Goal: Information Seeking & Learning: Learn about a topic

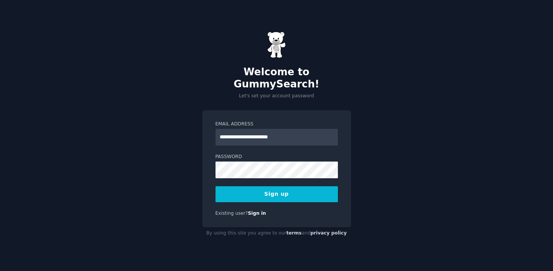
type input "**********"
click at [410, 168] on div "**********" at bounding box center [276, 135] width 553 height 271
click at [272, 190] on button "Sign up" at bounding box center [276, 194] width 122 height 16
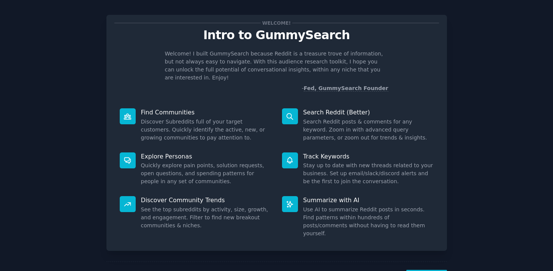
scroll to position [14, 0]
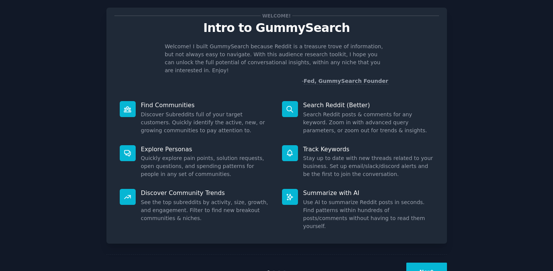
click at [385, 154] on dd "Stay up to date with new threads related to your business. Set up email/slack/d…" at bounding box center [368, 166] width 130 height 24
click at [424, 262] on button "Next" at bounding box center [426, 271] width 41 height 19
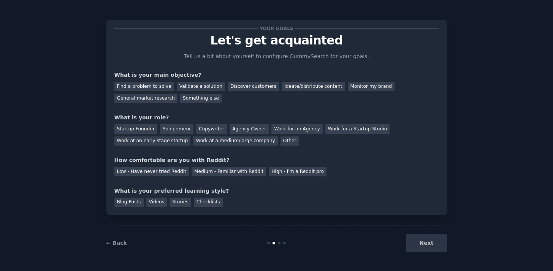
scroll to position [1, 0]
click at [195, 87] on div "Validate a solution" at bounding box center [201, 86] width 48 height 9
click at [146, 87] on div "Find a problem to solve" at bounding box center [144, 86] width 60 height 9
click at [168, 130] on div "Solopreneur" at bounding box center [176, 128] width 33 height 9
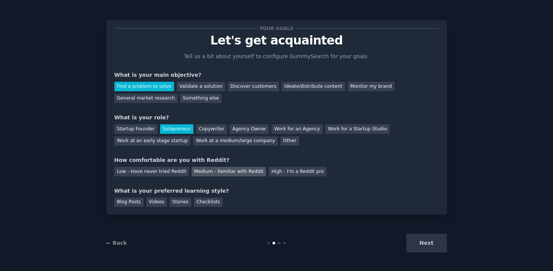
click at [231, 173] on div "Medium - Familiar with Reddit" at bounding box center [228, 171] width 74 height 9
click at [213, 202] on div "Checklists" at bounding box center [208, 202] width 29 height 9
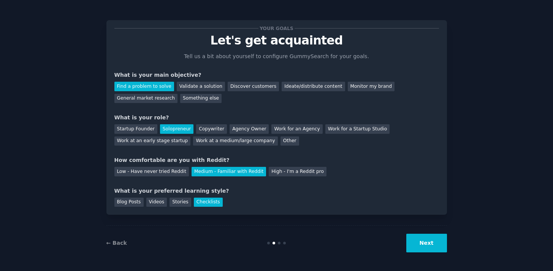
click at [429, 244] on button "Next" at bounding box center [426, 243] width 41 height 19
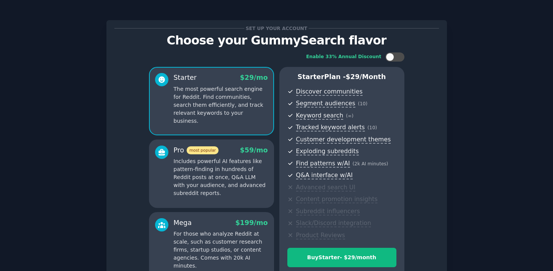
click at [209, 172] on p "Includes powerful AI features like pattern-finding in hundreds of Reddit posts …" at bounding box center [221, 177] width 94 height 40
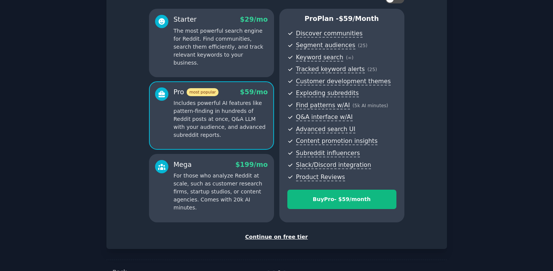
scroll to position [45, 0]
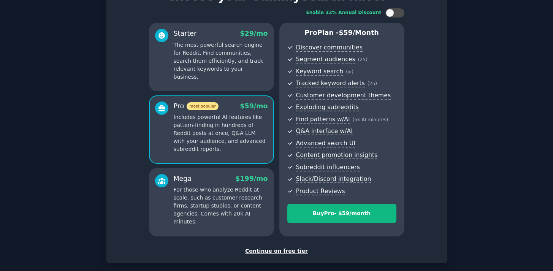
click at [222, 72] on p "The most powerful search engine for Reddit. Find communities, search them effic…" at bounding box center [221, 61] width 94 height 40
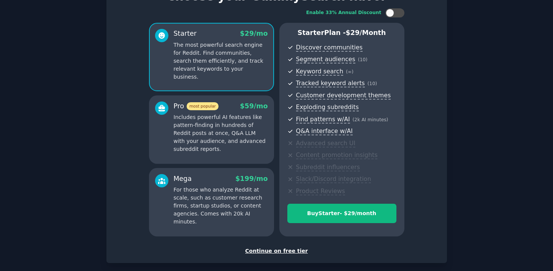
click at [268, 250] on div "Continue on free tier" at bounding box center [276, 251] width 324 height 8
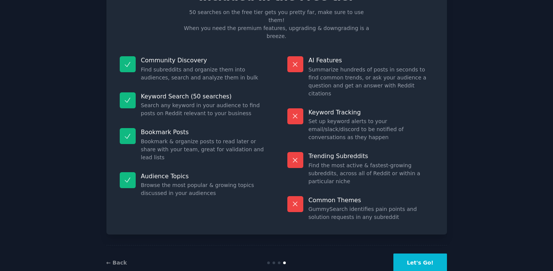
scroll to position [25, 0]
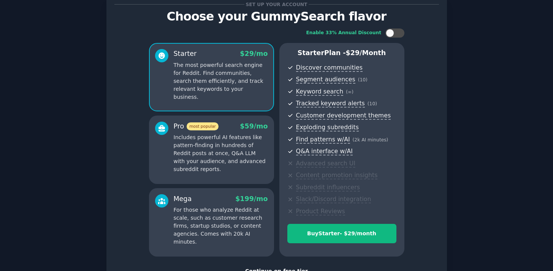
click at [250, 139] on p "Includes powerful AI features like pattern-finding in hundreds of Reddit posts …" at bounding box center [221, 153] width 94 height 40
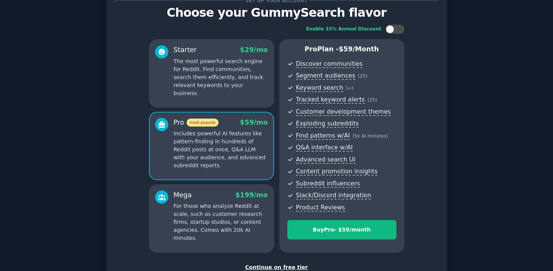
scroll to position [28, 0]
click at [395, 30] on div at bounding box center [394, 29] width 19 height 9
click at [387, 30] on div at bounding box center [394, 29] width 19 height 9
checkbox input "false"
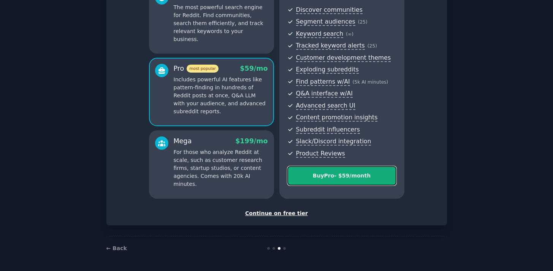
click at [333, 174] on div "Buy Pro - $ 59 /month" at bounding box center [342, 176] width 108 height 8
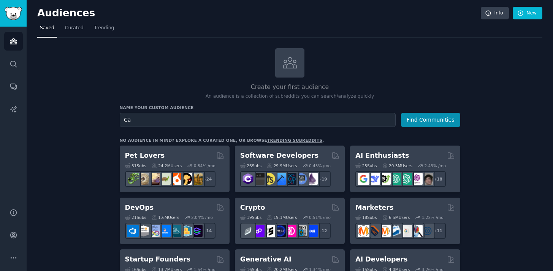
type input "C"
type input "Private Campground Operators"
click at [423, 120] on button "Find Communities" at bounding box center [430, 120] width 59 height 14
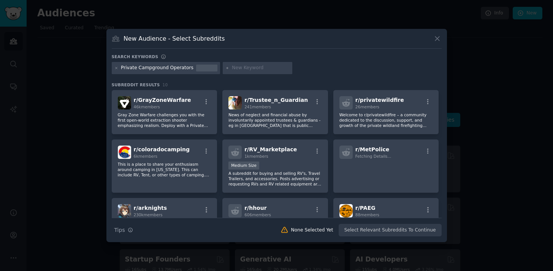
click at [250, 66] on input "text" at bounding box center [261, 68] width 58 height 7
type input "campground owners"
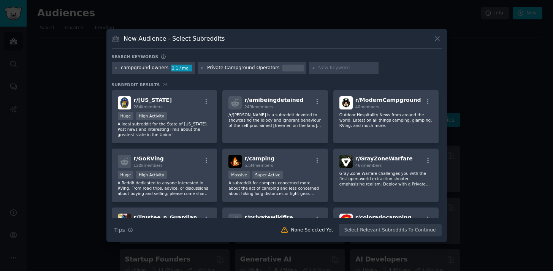
click at [116, 69] on icon at bounding box center [116, 68] width 4 height 4
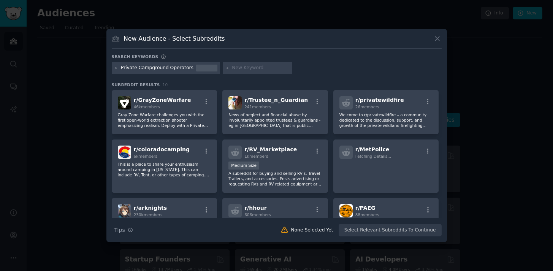
click at [117, 68] on icon at bounding box center [116, 68] width 2 height 2
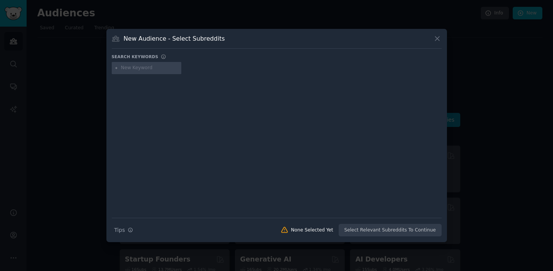
click at [147, 69] on input "text" at bounding box center [150, 68] width 58 height 7
type input "tour guides"
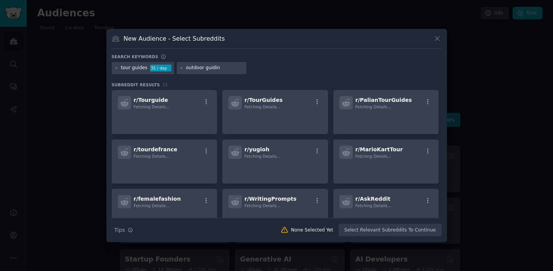
type input "outdoor guiding"
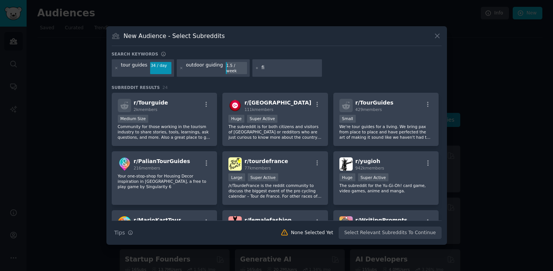
type input "f"
type input "dog sled guides"
type input "river guides"
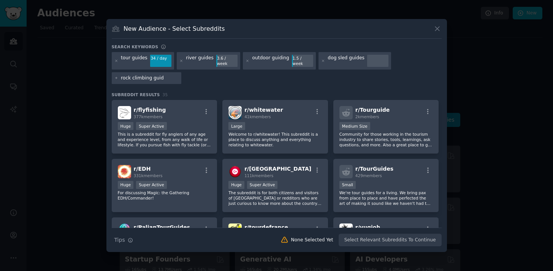
type input "rock climbing guide"
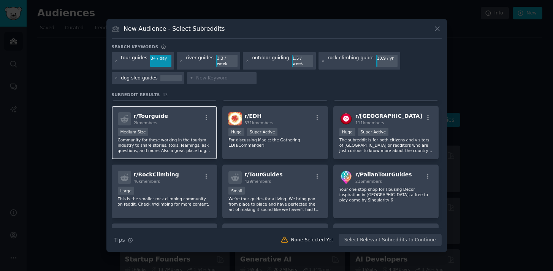
scroll to position [49, 0]
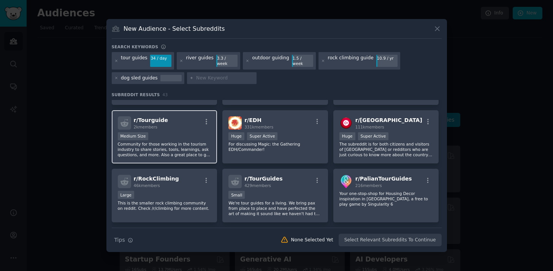
click at [153, 141] on p "Community for those working in the tourism industry to share stories, tools, le…" at bounding box center [164, 149] width 93 height 16
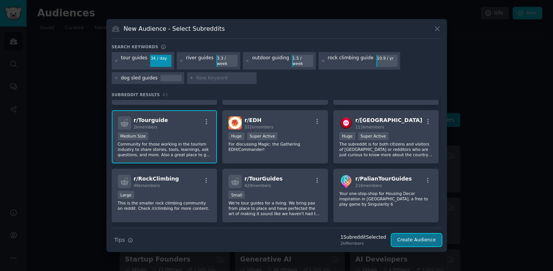
click at [422, 237] on button "Create Audience" at bounding box center [416, 240] width 50 height 13
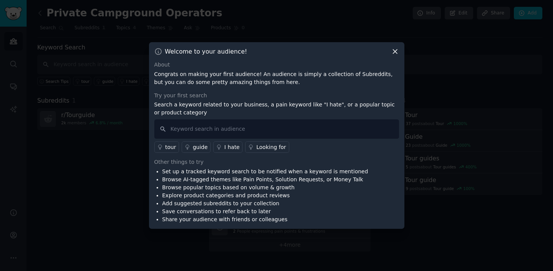
click at [394, 52] on icon at bounding box center [395, 51] width 8 height 8
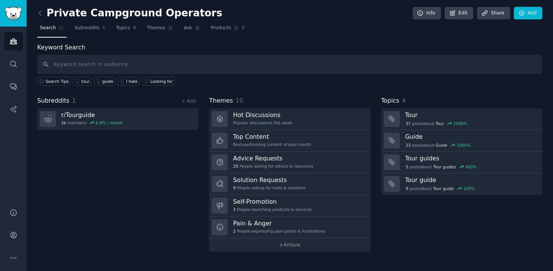
click at [182, 13] on h2 "Private Campground Operators" at bounding box center [129, 13] width 185 height 12
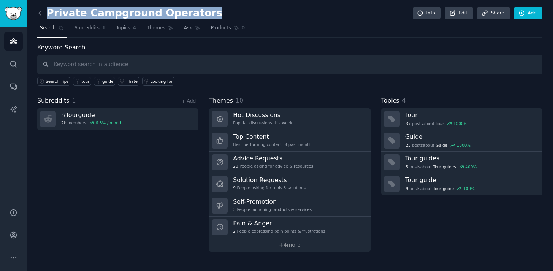
click at [182, 13] on h2 "Private Campground Operators" at bounding box center [129, 13] width 185 height 12
click at [464, 13] on link "Edit" at bounding box center [458, 13] width 28 height 13
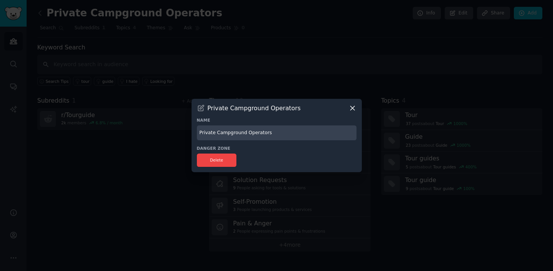
click at [251, 132] on input "Private Campground Operators" at bounding box center [277, 132] width 160 height 15
type input "Tour Guides"
click at [221, 159] on button "Delete" at bounding box center [217, 159] width 40 height 13
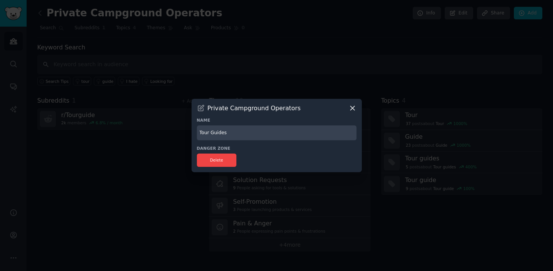
click at [267, 136] on input "Tour Guides" at bounding box center [277, 132] width 160 height 15
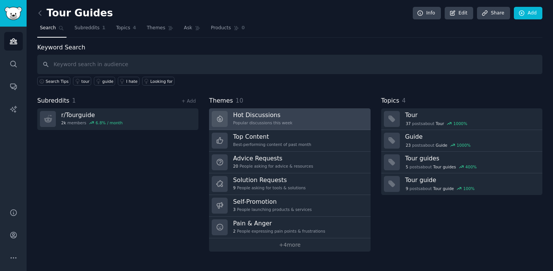
click at [267, 117] on h3 "Hot Discussions" at bounding box center [262, 115] width 59 height 8
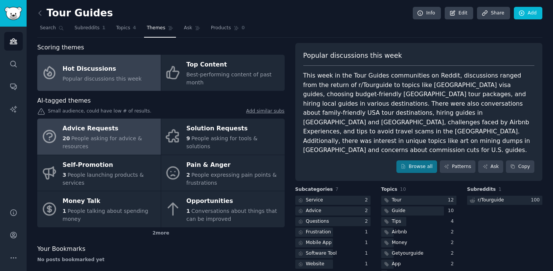
click at [78, 128] on div "Advice Requests" at bounding box center [110, 129] width 94 height 12
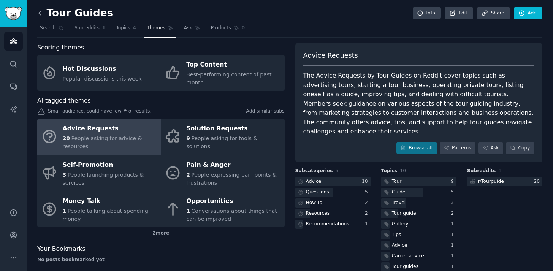
click at [41, 12] on icon at bounding box center [40, 13] width 8 height 8
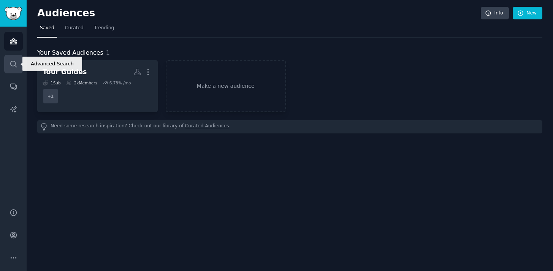
click at [14, 64] on icon "Sidebar" at bounding box center [13, 64] width 8 height 8
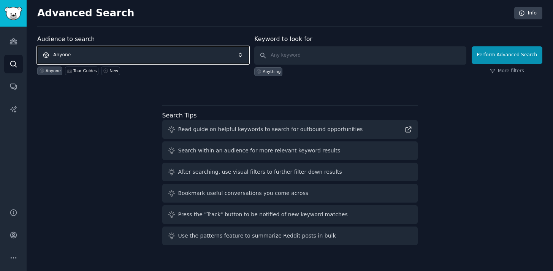
click at [129, 55] on span "Anyone" at bounding box center [143, 54] width 212 height 17
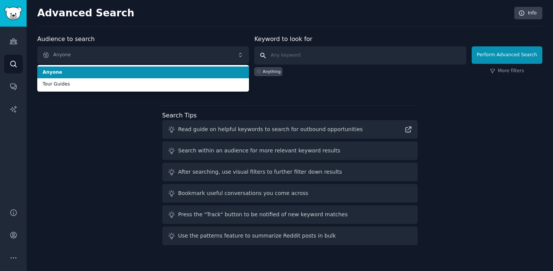
click at [288, 56] on input "text" at bounding box center [360, 55] width 212 height 18
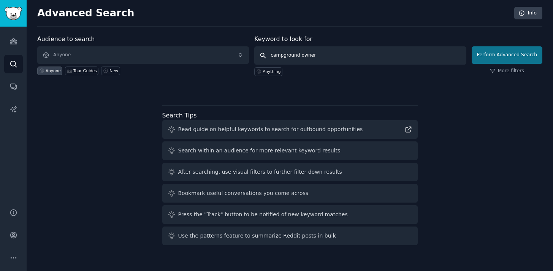
type input "campground owner"
click at [496, 54] on button "Perform Advanced Search" at bounding box center [506, 54] width 71 height 17
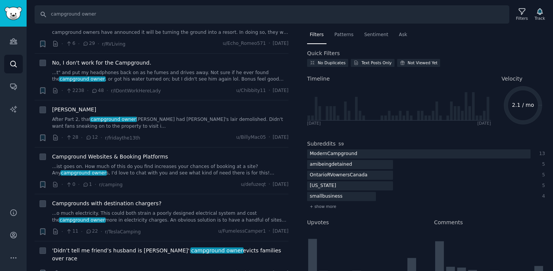
scroll to position [272, 0]
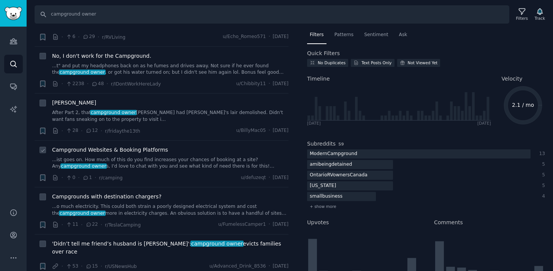
click at [131, 149] on span "Campground Websites & Booking Platforms" at bounding box center [110, 150] width 116 height 8
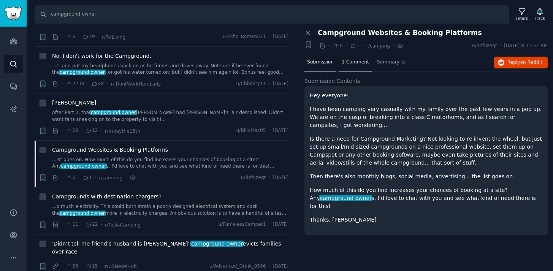
click at [347, 61] on span "1 Comment" at bounding box center [355, 62] width 27 height 7
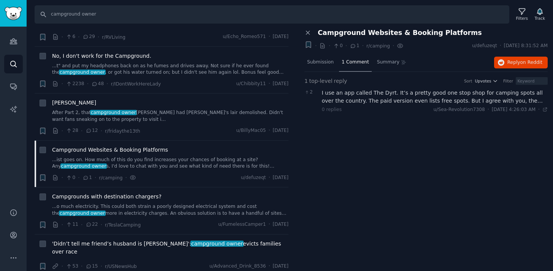
click at [414, 102] on div "I use an app called The Dyrt. It’s a pretty good one stop shop for camping spot…" at bounding box center [435, 97] width 226 height 16
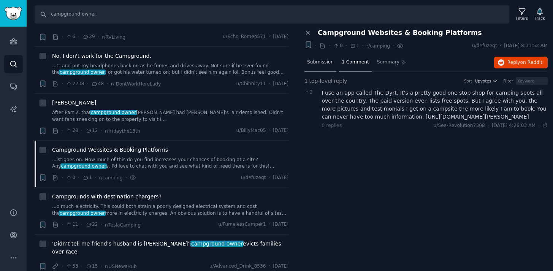
click at [315, 65] on span "Submission" at bounding box center [320, 62] width 27 height 7
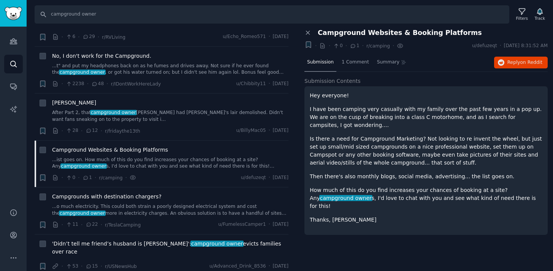
click at [395, 130] on div "Hey everyone! I have been camping very casually with my family over the past fe…" at bounding box center [426, 158] width 232 height 132
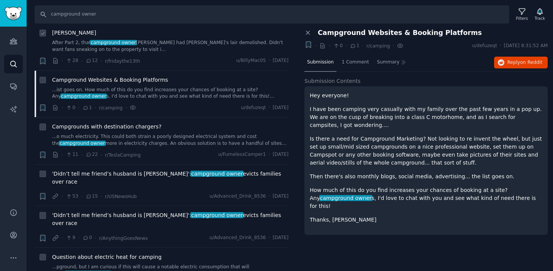
scroll to position [72, 0]
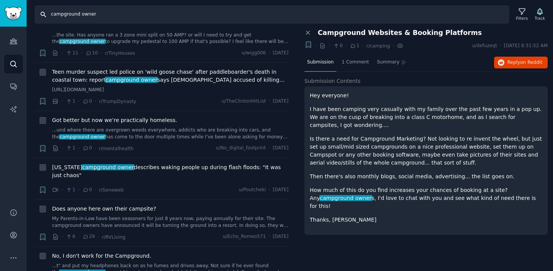
drag, startPoint x: 106, startPoint y: 14, endPoint x: 81, endPoint y: 14, distance: 25.1
click at [81, 14] on input "campground owner" at bounding box center [272, 14] width 474 height 18
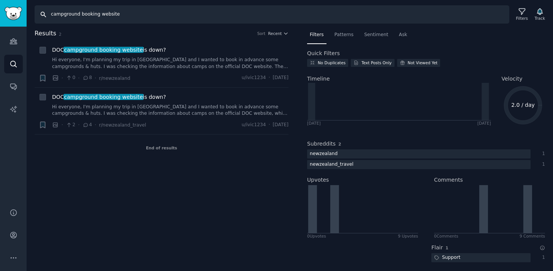
drag, startPoint x: 124, startPoint y: 16, endPoint x: 50, endPoint y: 15, distance: 73.7
click at [50, 15] on input "campground booking website" at bounding box center [272, 14] width 474 height 18
type input "campground operator"
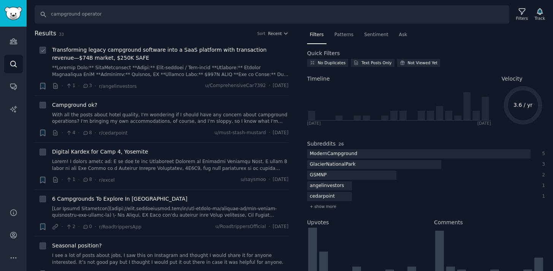
click at [187, 51] on span "Transforming legacy campground software into a SaaS platform with transaction r…" at bounding box center [170, 54] width 236 height 16
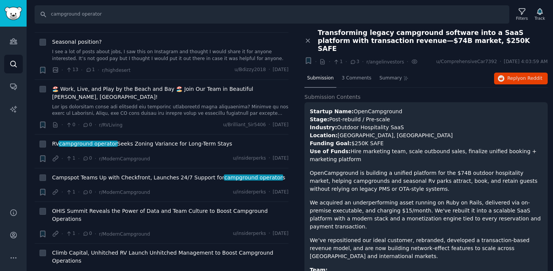
scroll to position [216, 0]
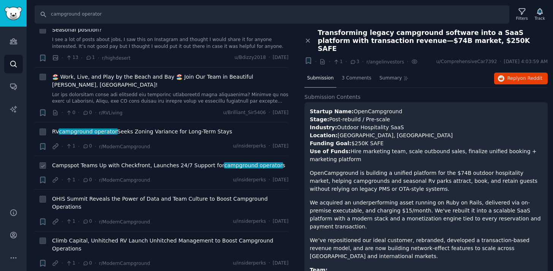
click at [179, 161] on span "Campspot Teams Up with Checkfront, Launches 24/7 Support for campground operato…" at bounding box center [168, 165] width 233 height 8
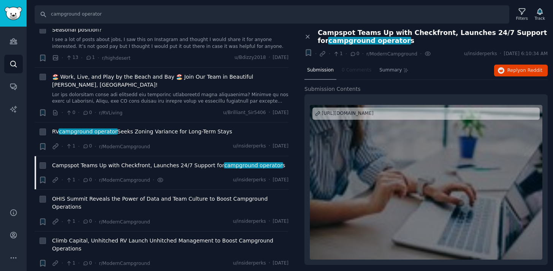
click at [352, 113] on div "[URL][DOMAIN_NAME]" at bounding box center [348, 113] width 52 height 7
